Goal: Task Accomplishment & Management: Manage account settings

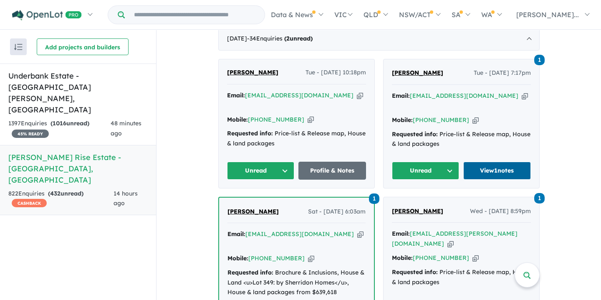
scroll to position [333, 0]
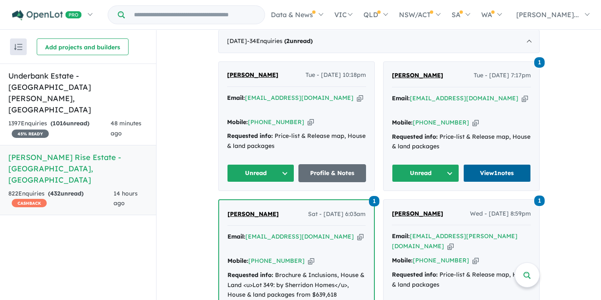
click at [482, 164] on link "View 1 notes" at bounding box center [498, 173] width 68 height 18
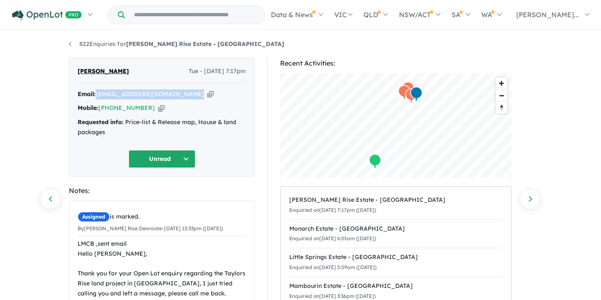
drag, startPoint x: 97, startPoint y: 96, endPoint x: 147, endPoint y: 101, distance: 50.8
click at [147, 101] on div "Email: [EMAIL_ADDRESS][DOMAIN_NAME] Copied! Mobile: [PHONE_NUMBER] Copied! Requ…" at bounding box center [162, 115] width 168 height 52
copy div "[EMAIL_ADDRESS][DOMAIN_NAME] Copied!"
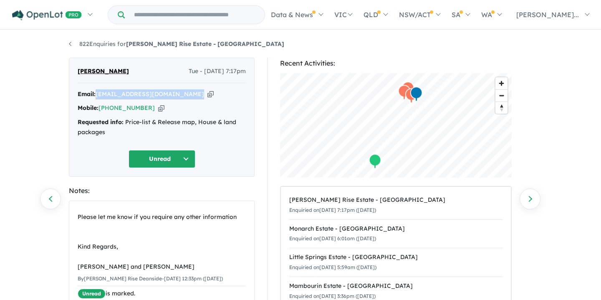
scroll to position [106, 0]
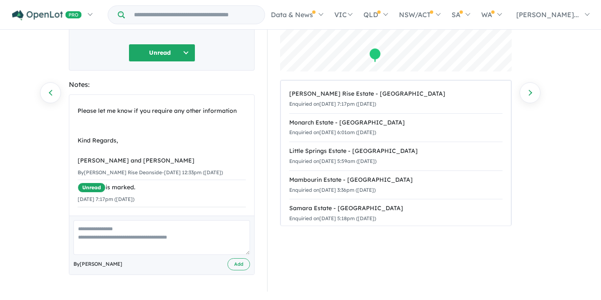
click at [81, 227] on textarea at bounding box center [161, 237] width 177 height 35
paste textarea "**********"
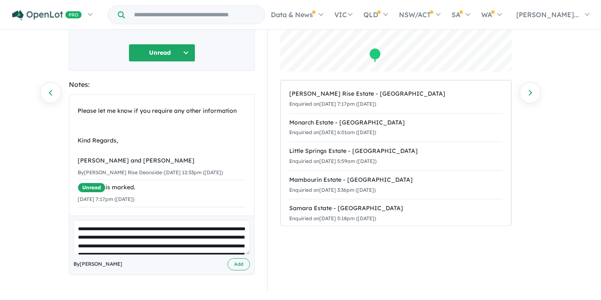
scroll to position [97, 0]
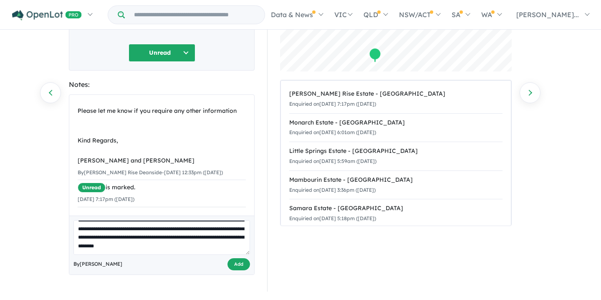
type textarea "**********"
click at [238, 263] on button "Add" at bounding box center [239, 264] width 23 height 12
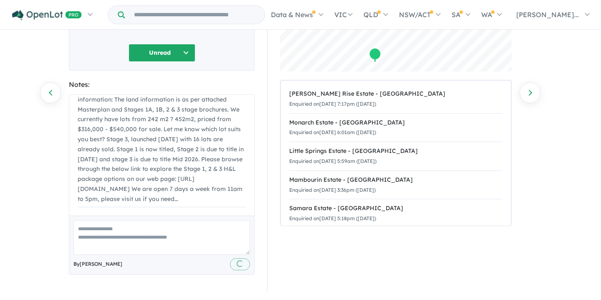
scroll to position [0, 0]
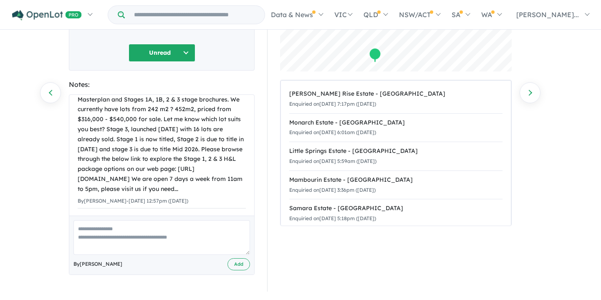
click at [187, 51] on button "Unread" at bounding box center [162, 53] width 67 height 18
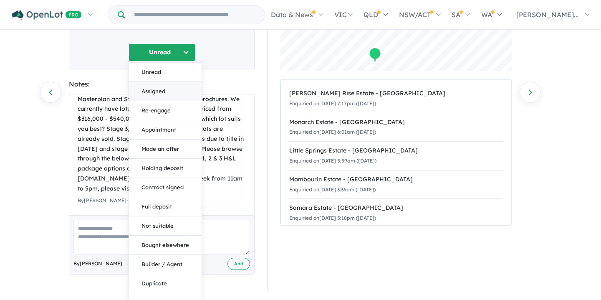
click at [152, 93] on button "Assigned" at bounding box center [165, 91] width 73 height 19
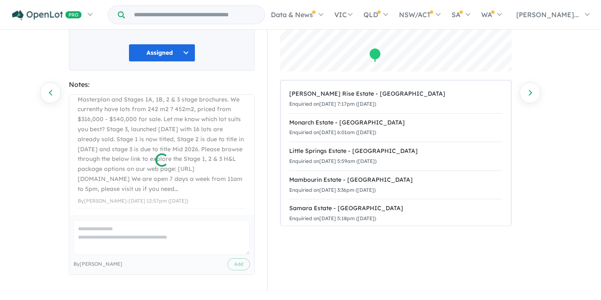
scroll to position [621, 0]
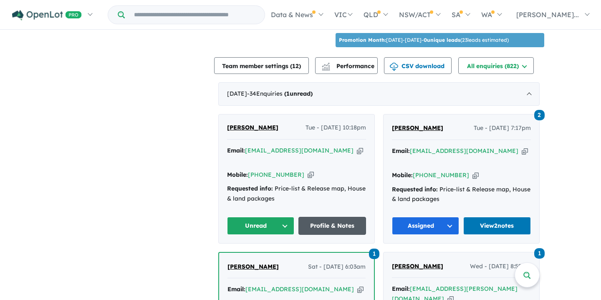
scroll to position [282, 0]
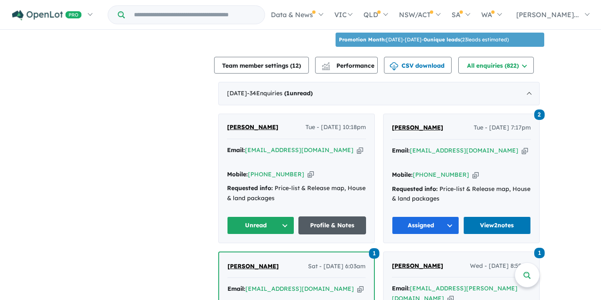
click at [329, 216] on link "Profile & Notes" at bounding box center [333, 225] width 68 height 18
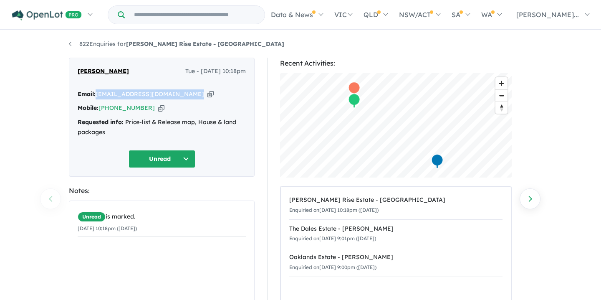
drag, startPoint x: 97, startPoint y: 94, endPoint x: 161, endPoint y: 94, distance: 63.9
click at [174, 100] on div "Email: pattymaderazo@yahoo.com Copied! Mobile: +61 450 431 968 Copied! Requeste…" at bounding box center [162, 115] width 168 height 52
copy div "pattymaderazo@yahoo.com Copied!"
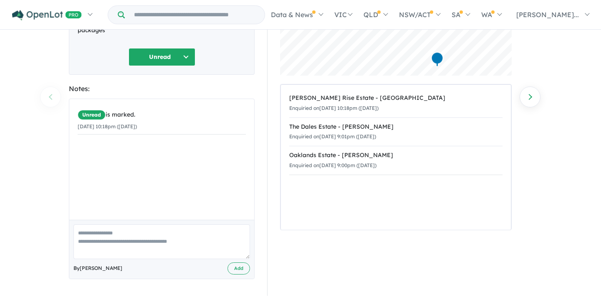
scroll to position [106, 0]
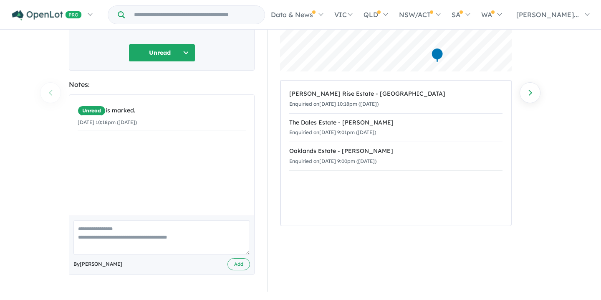
click at [84, 228] on textarea at bounding box center [161, 237] width 177 height 35
paste textarea "**********"
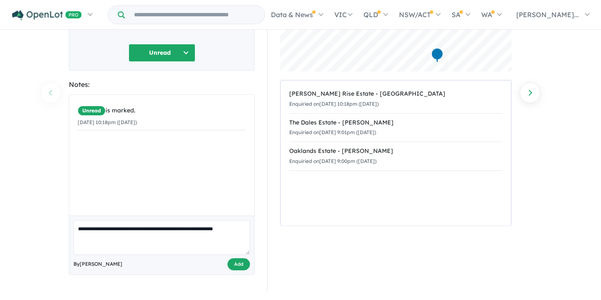
type textarea "**********"
click at [238, 266] on button "Add" at bounding box center [239, 264] width 23 height 12
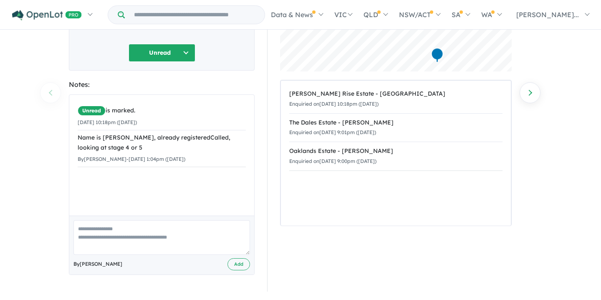
click at [186, 51] on button "Unread" at bounding box center [162, 53] width 67 height 18
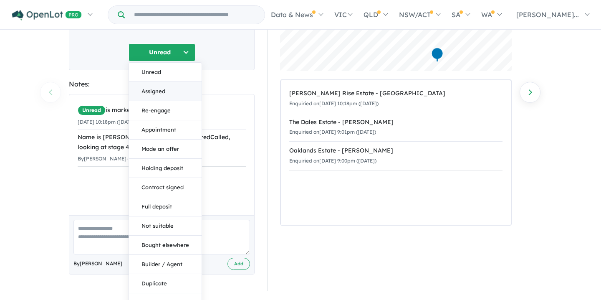
click at [154, 93] on button "Assigned" at bounding box center [165, 91] width 73 height 19
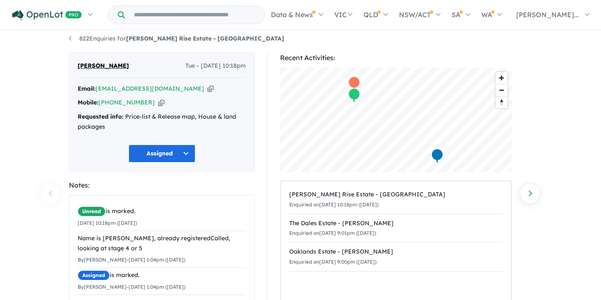
scroll to position [0, 0]
